Goal: Information Seeking & Learning: Learn about a topic

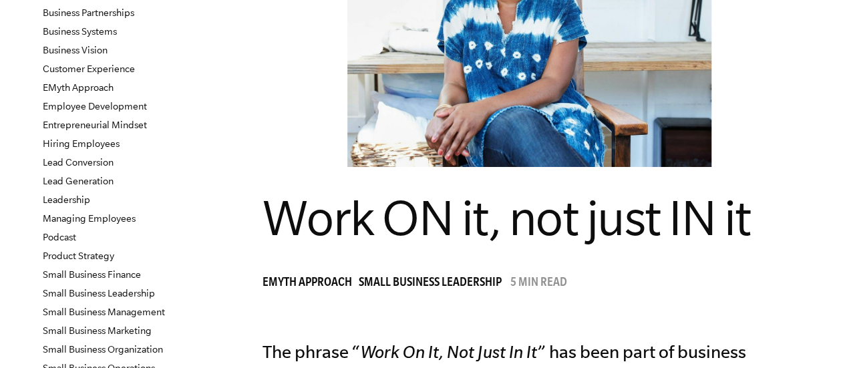
scroll to position [184, 0]
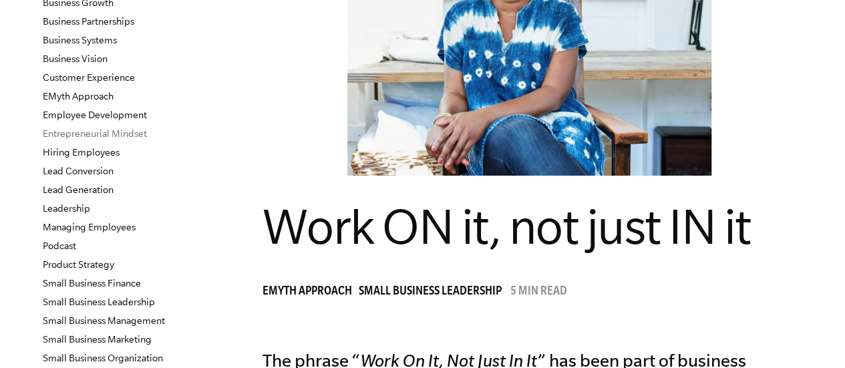
click at [110, 133] on link "Entrepreneurial Mindset" at bounding box center [95, 133] width 104 height 11
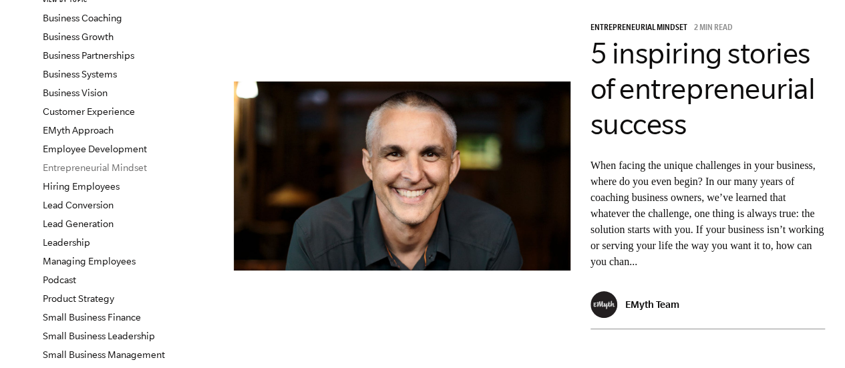
click at [132, 168] on link "Entrepreneurial Mindset" at bounding box center [95, 167] width 104 height 11
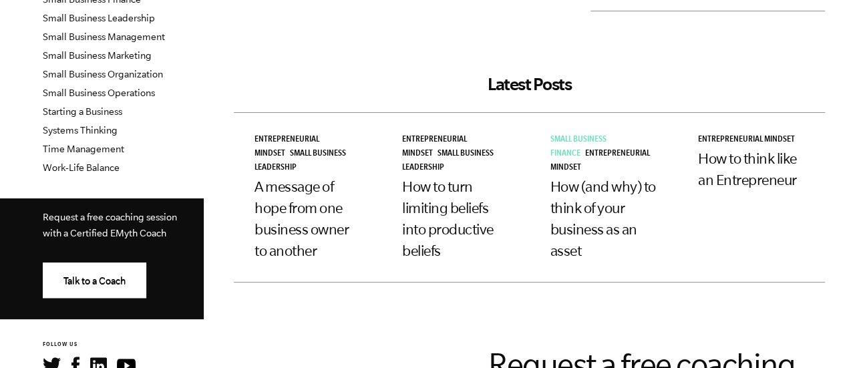
scroll to position [468, 0]
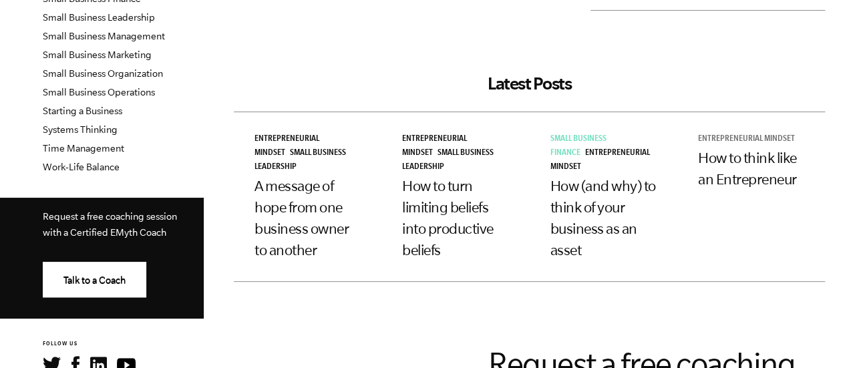
click at [760, 136] on span "Entrepreneurial Mindset" at bounding box center [746, 139] width 97 height 9
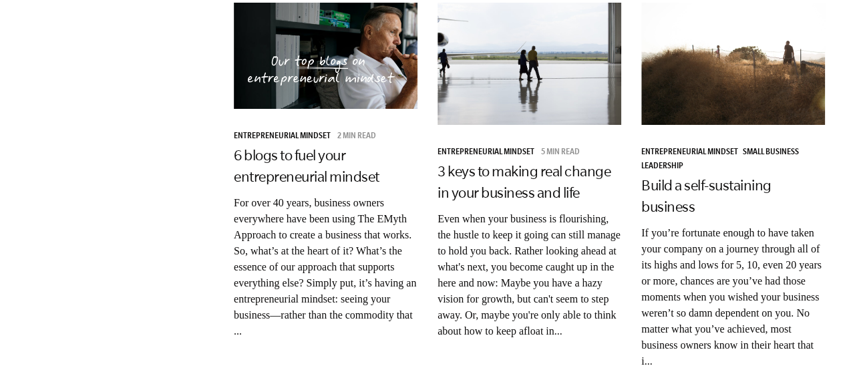
scroll to position [1806, 0]
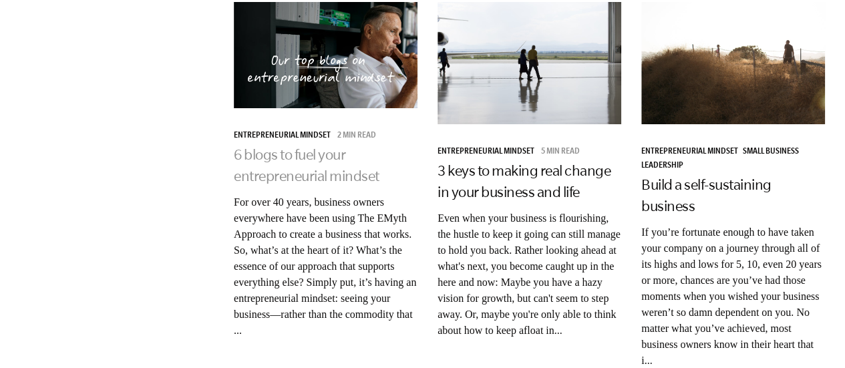
click at [323, 146] on link "6 blogs to fuel your entrepreneurial mindset" at bounding box center [307, 164] width 146 height 37
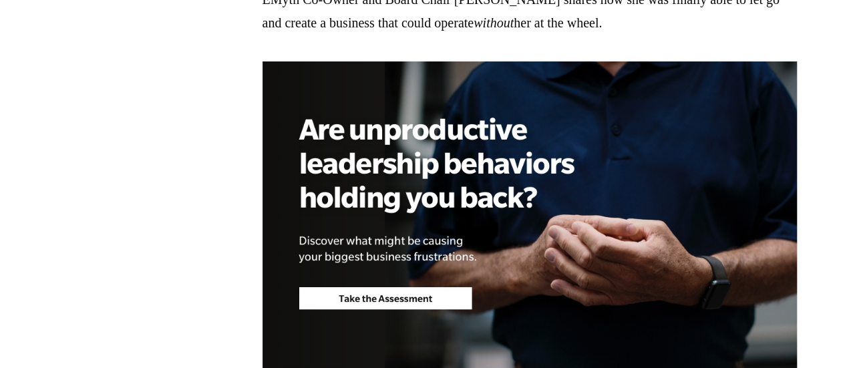
scroll to position [2084, 0]
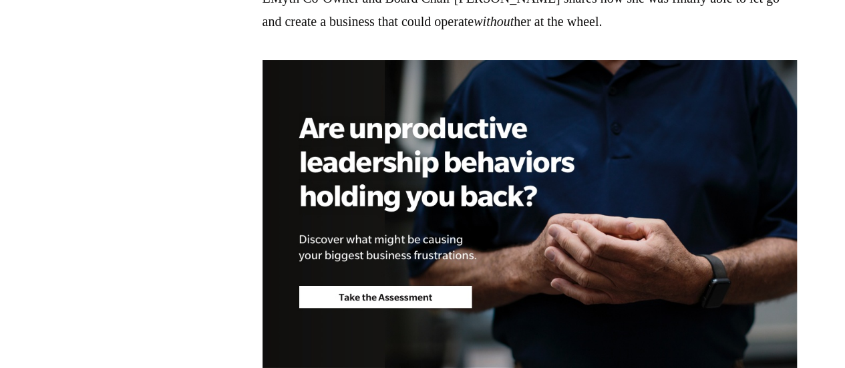
click at [519, 223] on img at bounding box center [530, 214] width 535 height 308
